Goal: Task Accomplishment & Management: Use online tool/utility

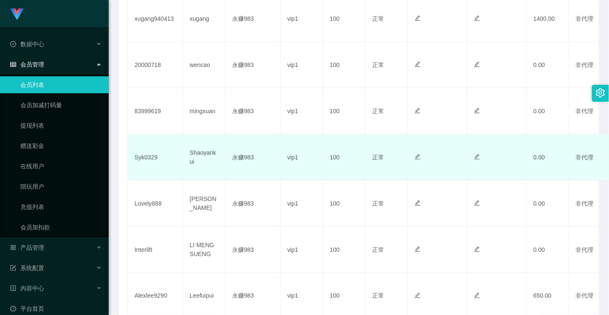
scroll to position [330, 0]
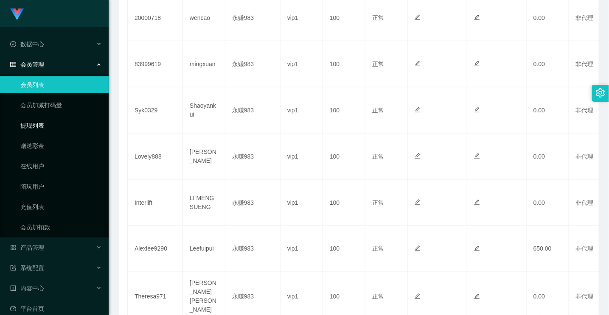
click at [33, 127] on link "提现列表" at bounding box center [61, 125] width 82 height 17
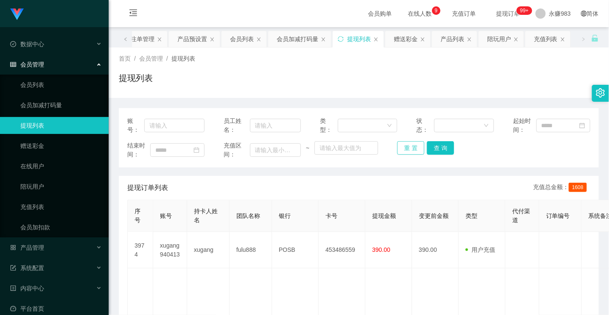
click at [408, 147] on button "重 置" at bounding box center [410, 148] width 27 height 14
click at [411, 146] on button "重 置" at bounding box center [410, 148] width 27 height 14
click at [427, 146] on button "查 询" at bounding box center [440, 148] width 27 height 14
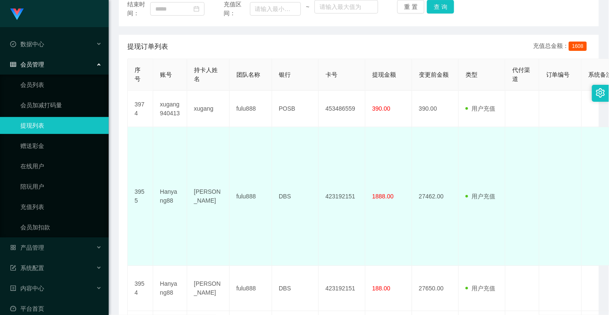
click at [205, 203] on td "[PERSON_NAME]" at bounding box center [208, 196] width 42 height 139
copy td "[PERSON_NAME]"
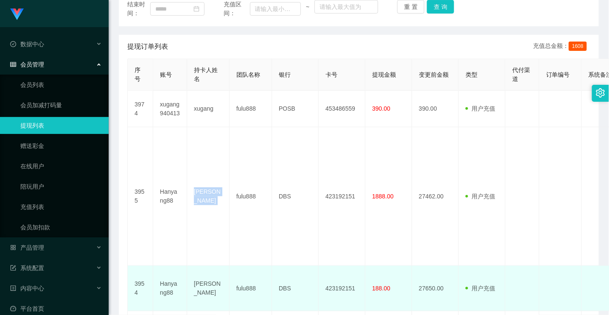
scroll to position [283, 0]
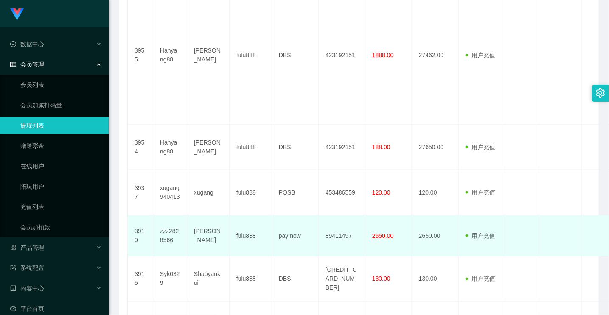
click at [207, 247] on td "[PERSON_NAME]" at bounding box center [208, 236] width 42 height 41
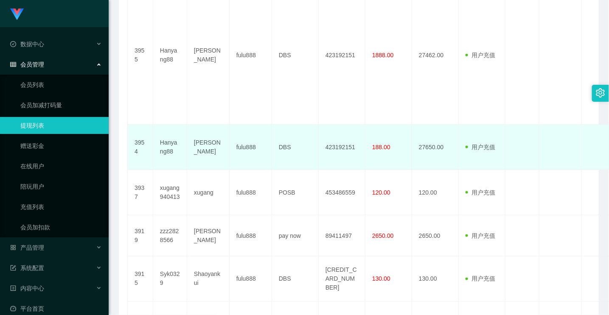
click at [204, 155] on td "[PERSON_NAME]" at bounding box center [208, 147] width 42 height 45
click at [204, 158] on td "[PERSON_NAME]" at bounding box center [208, 147] width 42 height 45
click at [204, 160] on td "[PERSON_NAME]" at bounding box center [208, 147] width 42 height 45
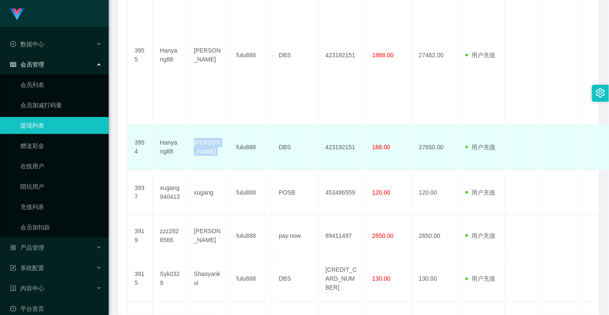
click at [204, 160] on td "[PERSON_NAME]" at bounding box center [208, 147] width 42 height 45
copy td "[PERSON_NAME]"
